Goal: Transaction & Acquisition: Purchase product/service

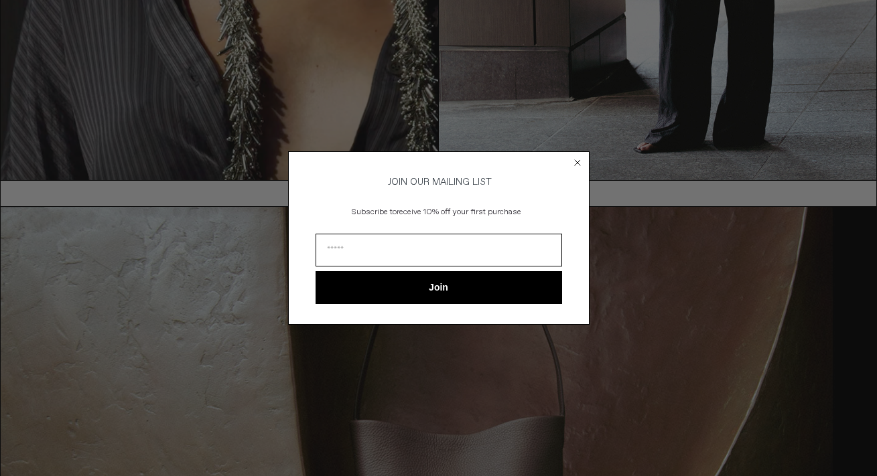
click at [579, 163] on circle "Close dialog" at bounding box center [577, 163] width 13 height 13
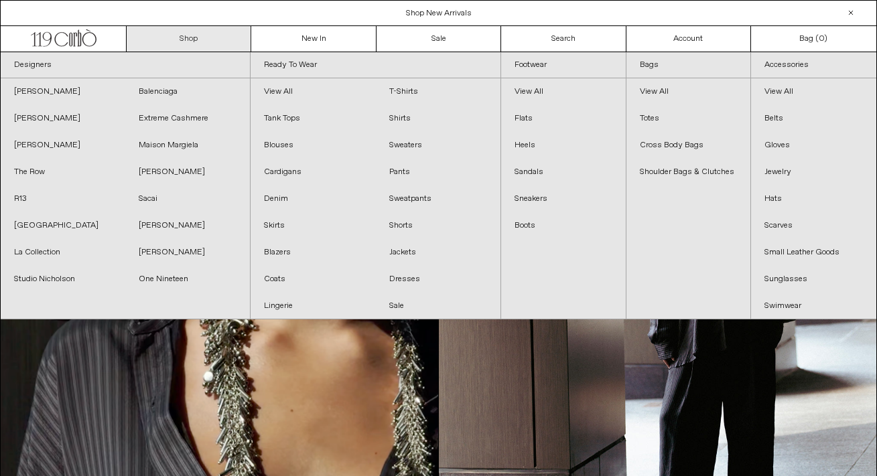
click at [200, 35] on link "Shop" at bounding box center [189, 38] width 125 height 25
click at [188, 36] on link "Shop" at bounding box center [189, 38] width 125 height 25
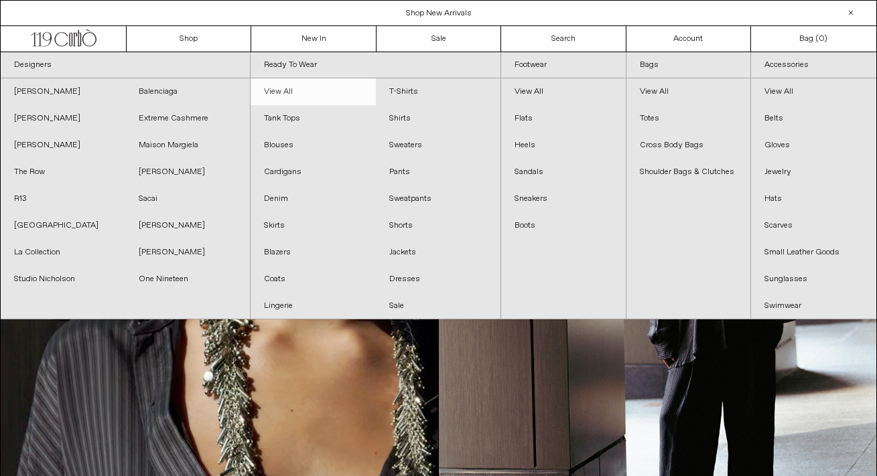
click at [302, 96] on link "View All" at bounding box center [312, 91] width 125 height 27
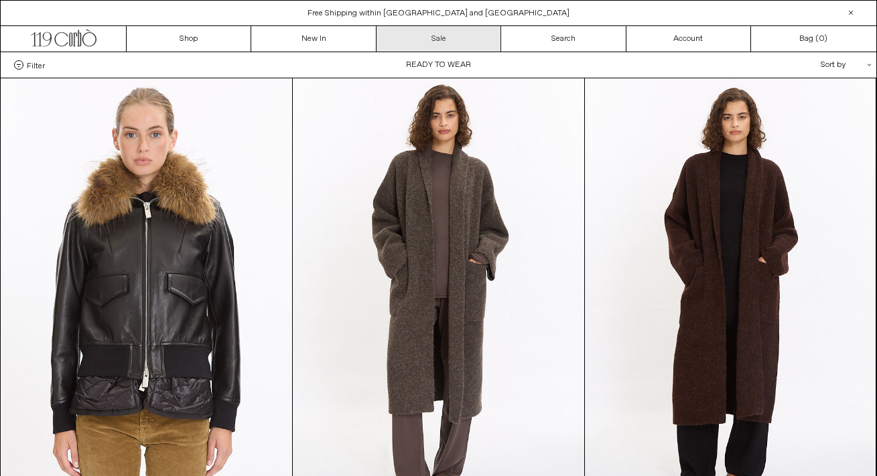
click at [430, 38] on link "Sale" at bounding box center [438, 38] width 125 height 25
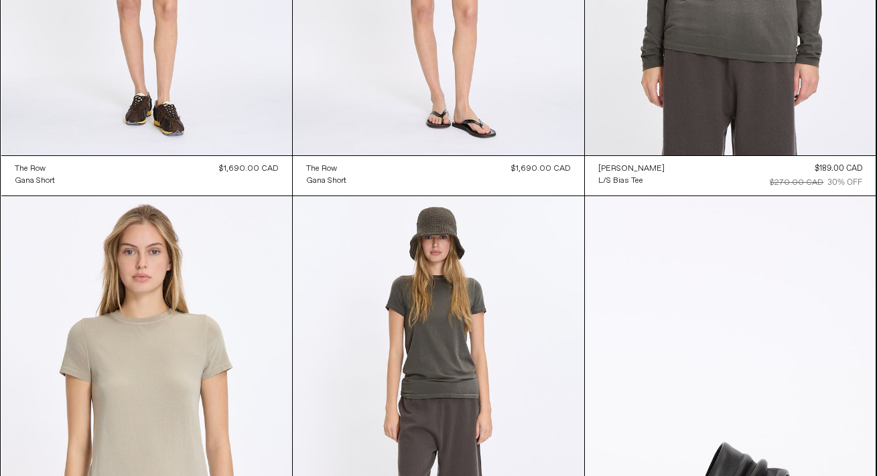
scroll to position [838, 0]
